Goal: Information Seeking & Learning: Understand process/instructions

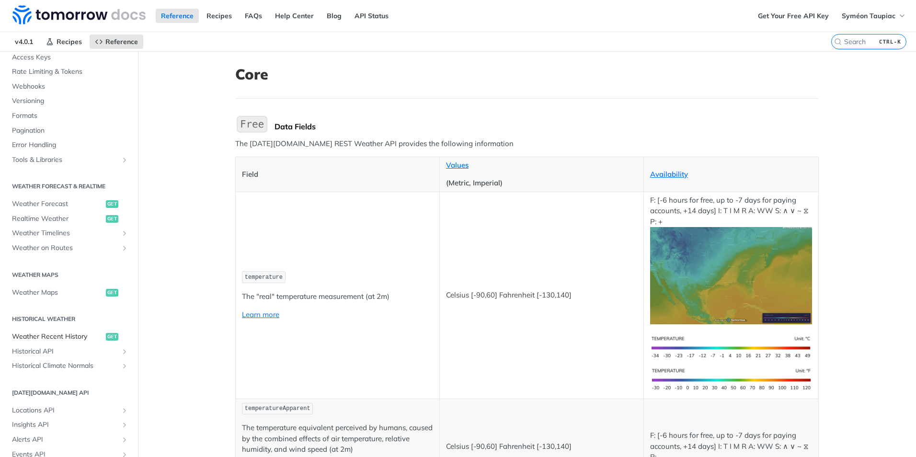
scroll to position [415, 0]
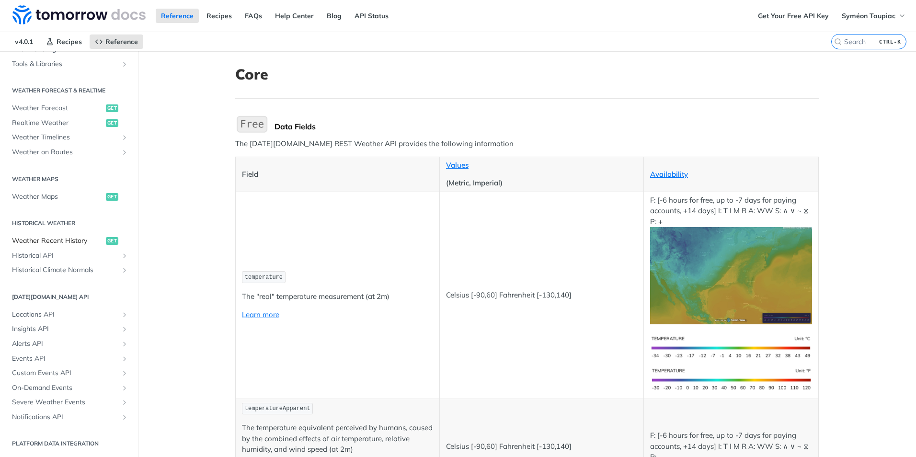
click at [36, 239] on span "Weather Recent History" at bounding box center [58, 241] width 92 height 10
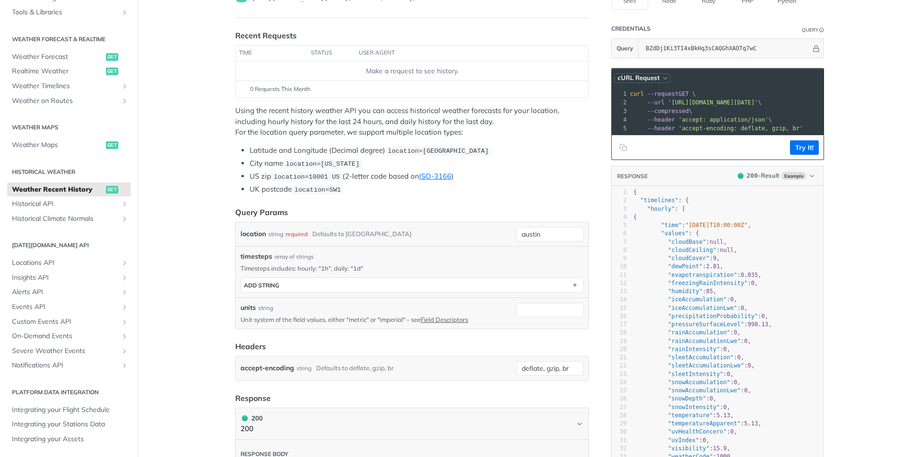
click at [662, 78] on icon "button" at bounding box center [665, 78] width 7 height 7
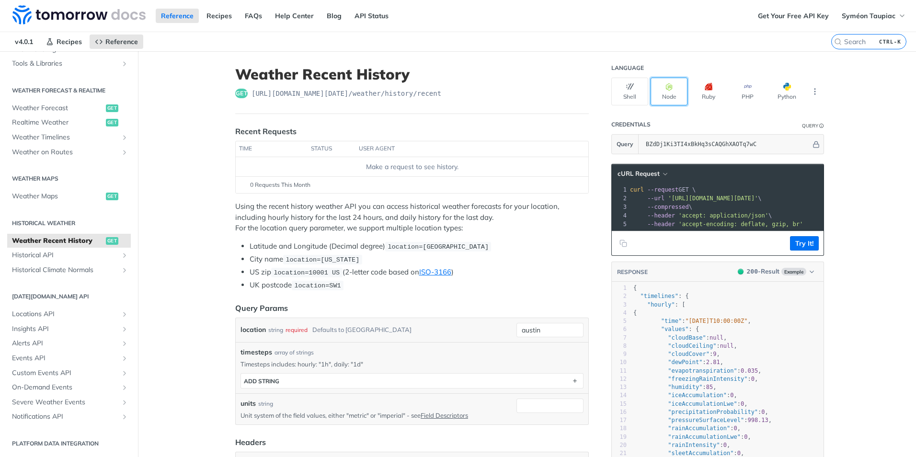
click at [675, 95] on button "Node" at bounding box center [669, 92] width 37 height 28
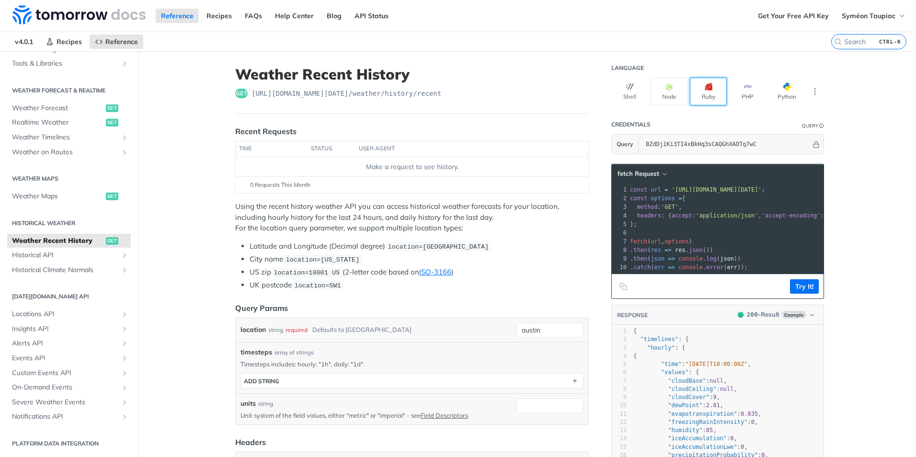
click at [707, 90] on icon "button" at bounding box center [709, 87] width 8 height 8
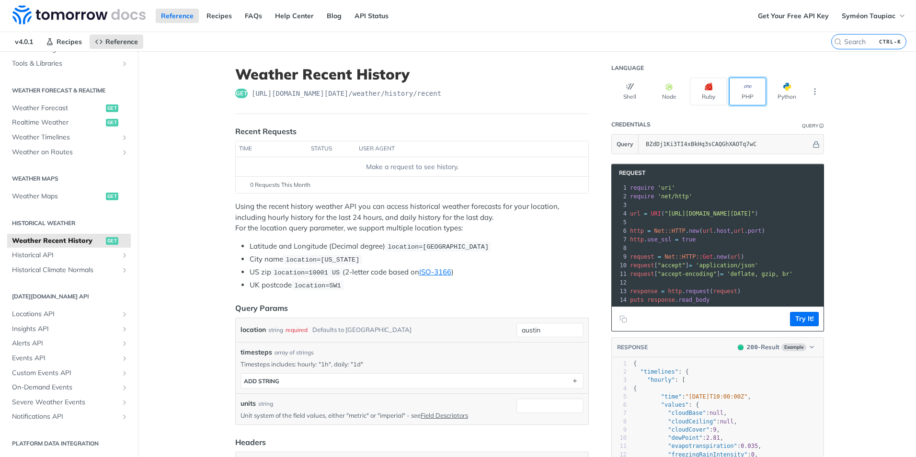
click at [744, 88] on icon "button" at bounding box center [748, 87] width 8 height 8
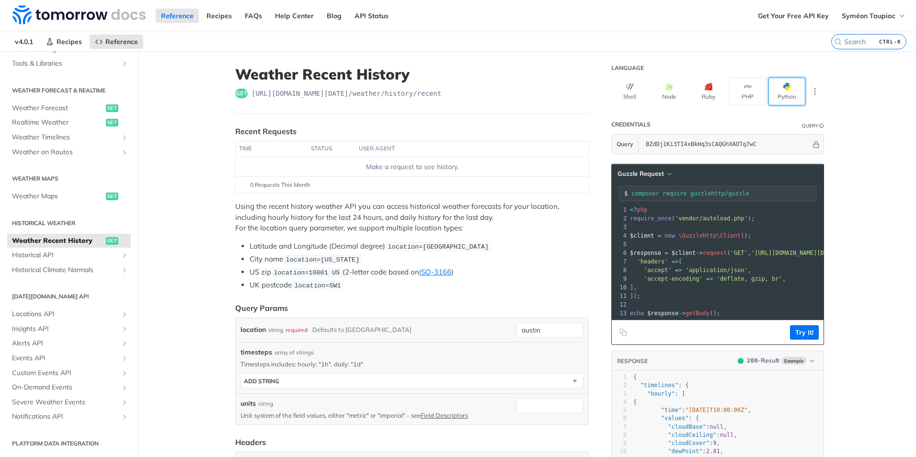
click at [776, 85] on button "Python" at bounding box center [787, 92] width 37 height 28
type input "python -m pip install requests"
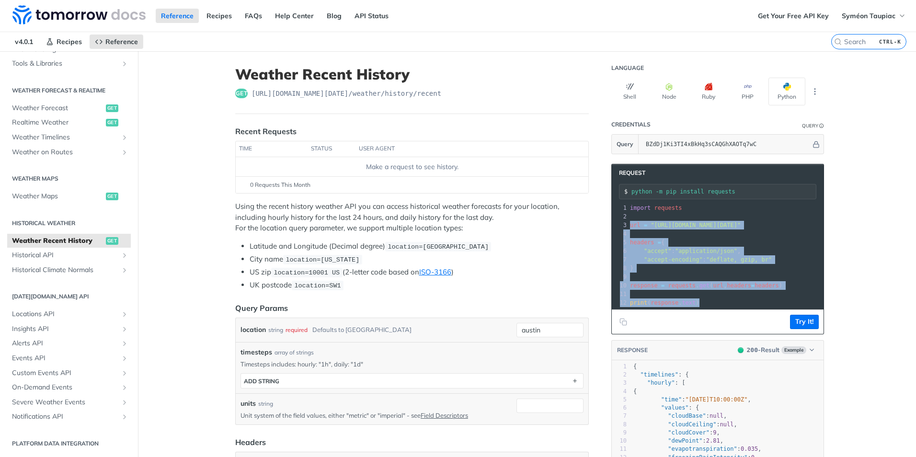
drag, startPoint x: 626, startPoint y: 224, endPoint x: 728, endPoint y: 294, distance: 123.3
click at [728, 299] on div "1 import requests 2 ​ 3 url = "[URL][DOMAIN_NAME][DATE]" 4 ​ 5 headers = { 6 "a…" at bounding box center [825, 255] width 394 height 103
copy div "url = "[URL][DOMAIN_NAME][DATE]" 4 ​ 5 headers = { 6 "accept" : "application/js…"
